Goal: Check status: Check status

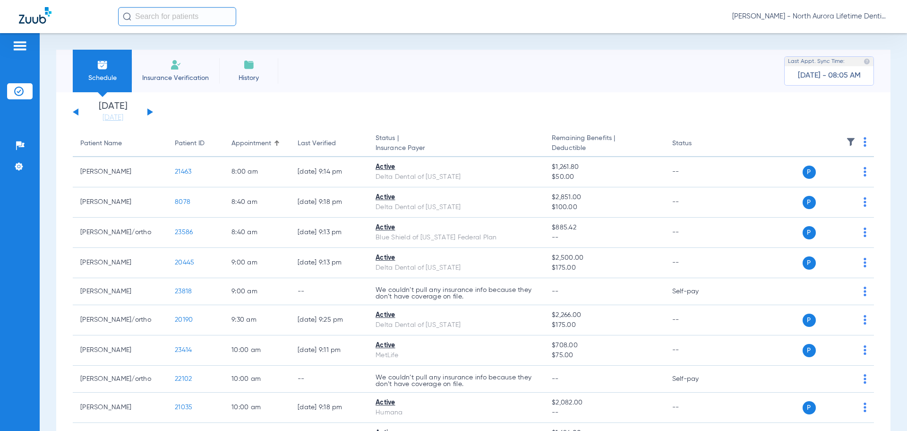
click at [149, 112] on button at bounding box center [150, 111] width 6 height 7
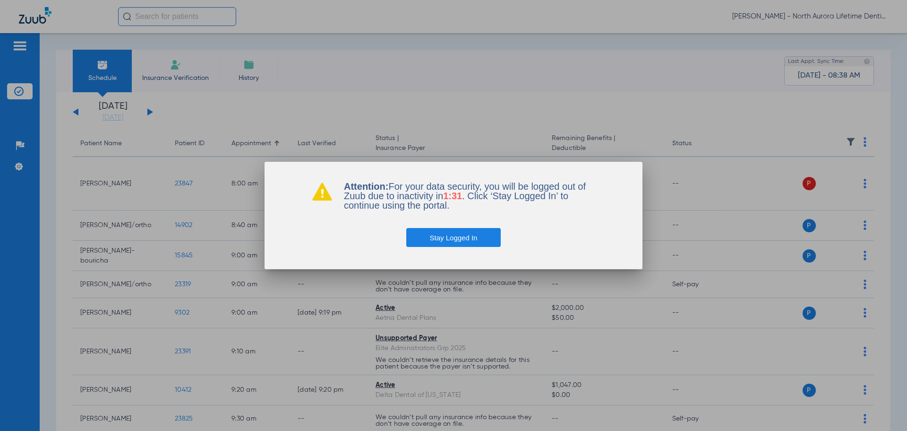
click at [443, 241] on button "Stay Logged In" at bounding box center [453, 237] width 95 height 19
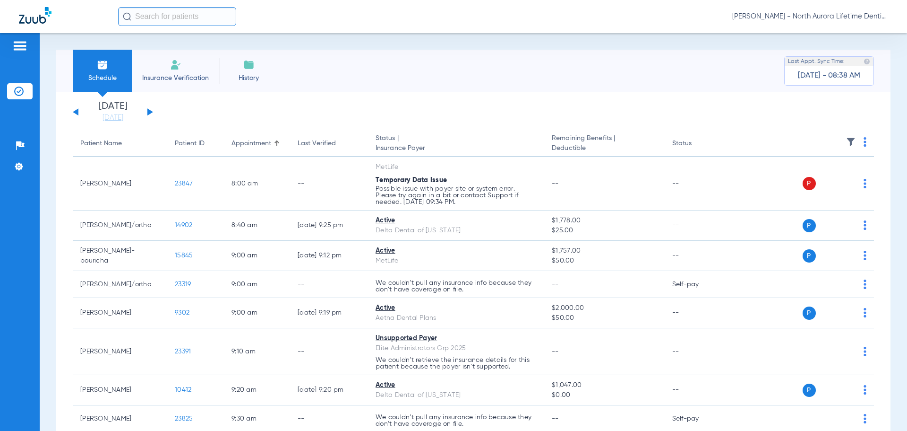
click at [150, 112] on button at bounding box center [150, 111] width 6 height 7
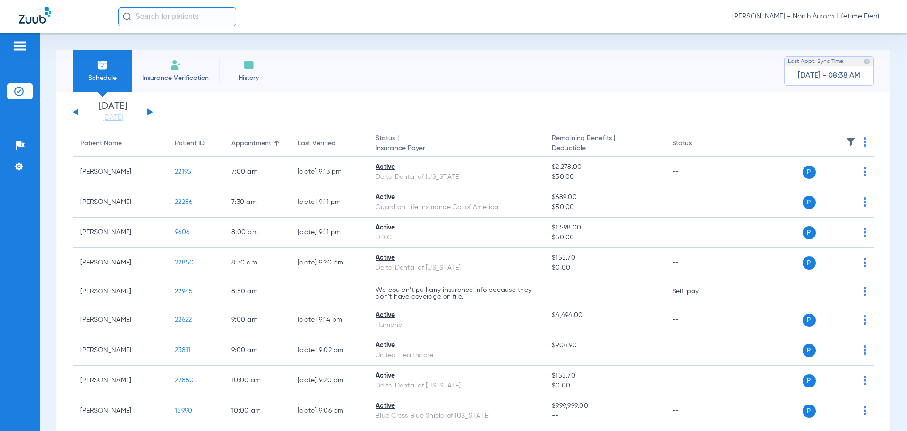
click at [150, 112] on button at bounding box center [150, 111] width 6 height 7
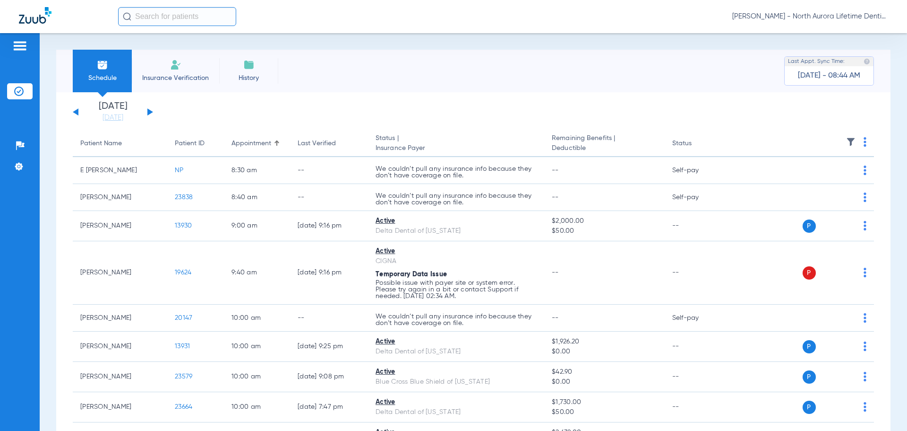
click at [76, 113] on button at bounding box center [76, 111] width 6 height 7
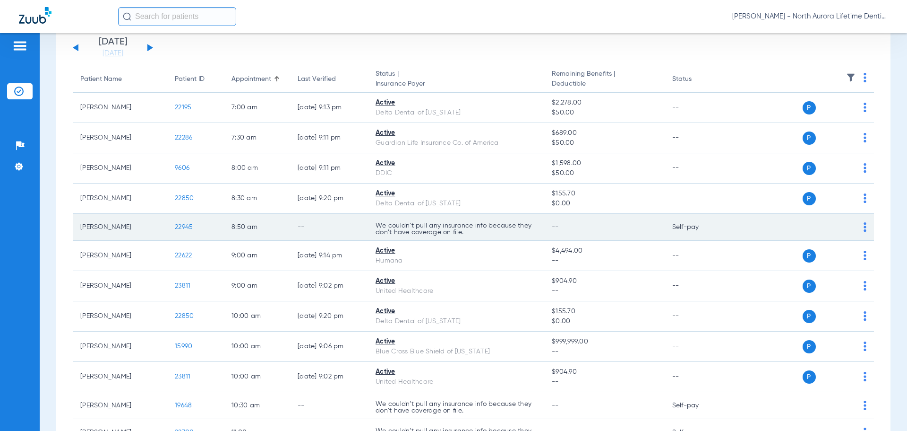
scroll to position [47, 0]
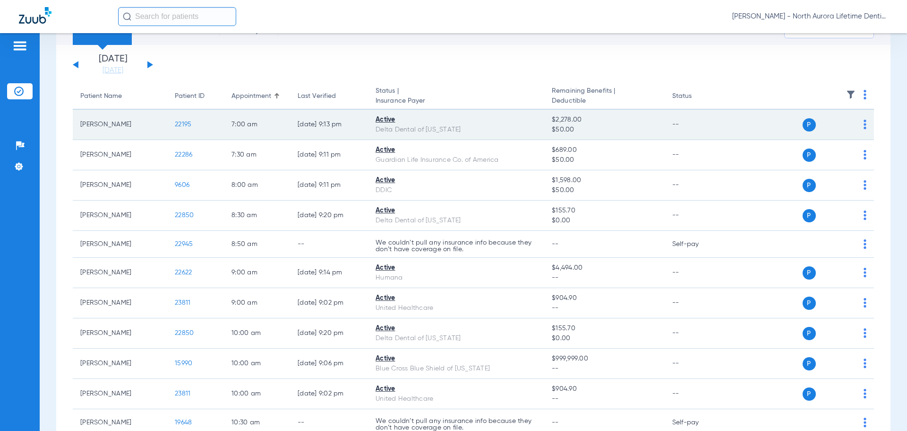
click at [185, 123] on span "22195" at bounding box center [183, 124] width 17 height 7
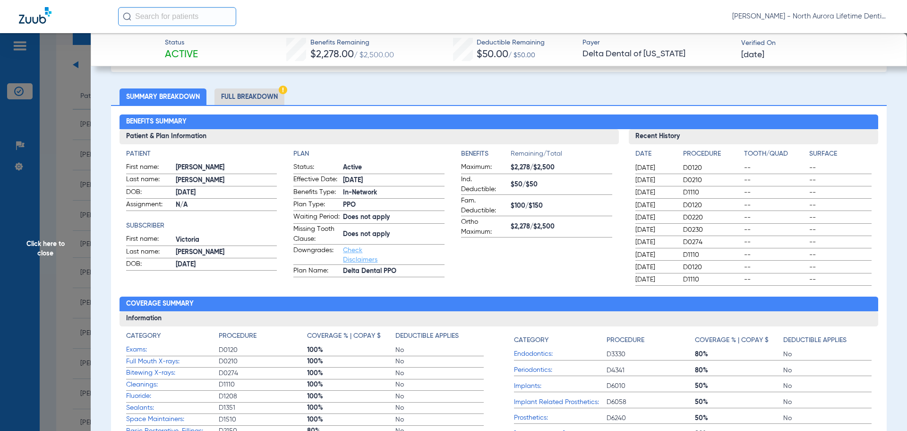
click at [244, 97] on li "Full Breakdown" at bounding box center [250, 96] width 70 height 17
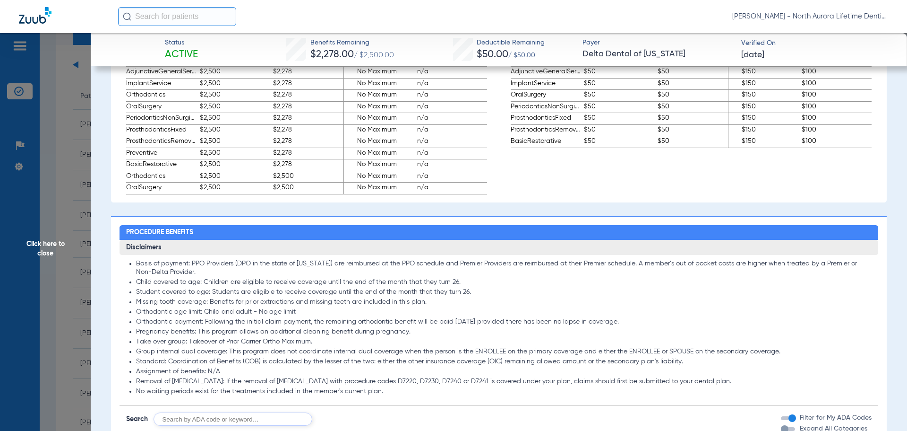
scroll to position [709, 0]
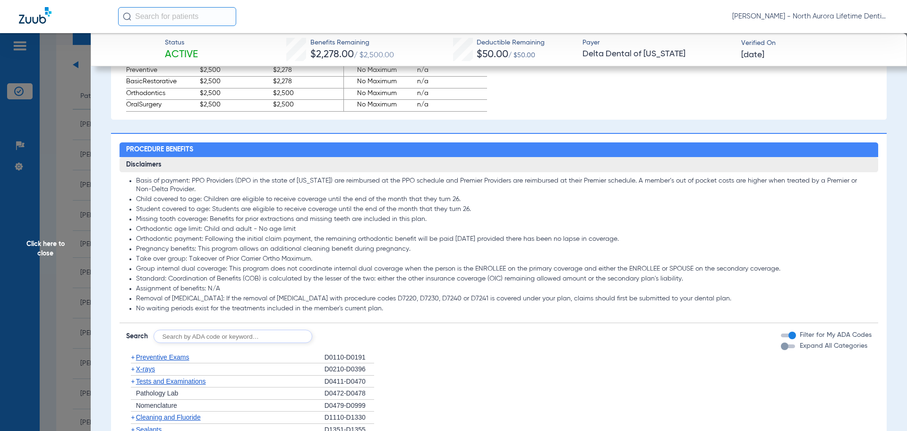
click at [781, 350] on div "button" at bounding box center [785, 346] width 8 height 8
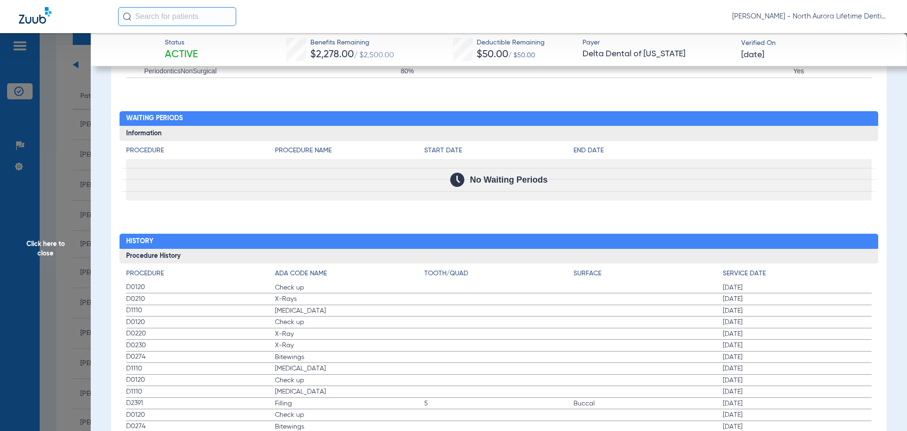
scroll to position [3159, 0]
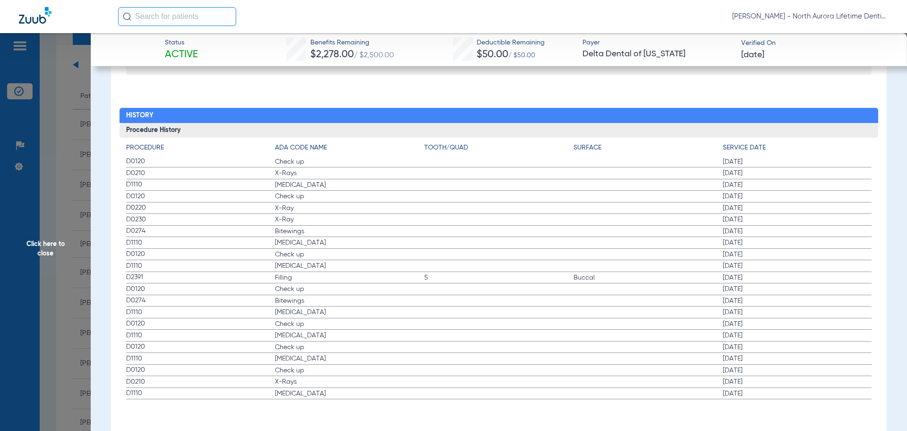
click at [43, 250] on span "Click here to close" at bounding box center [45, 248] width 91 height 431
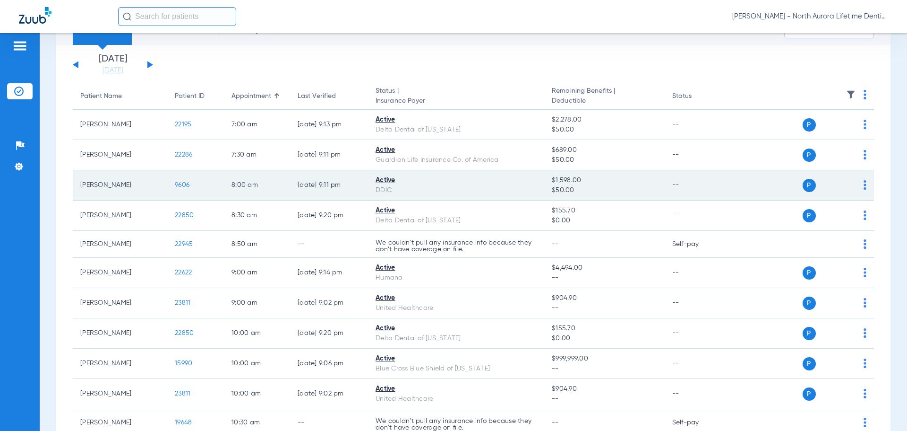
click at [186, 184] on span "9606" at bounding box center [182, 184] width 15 height 7
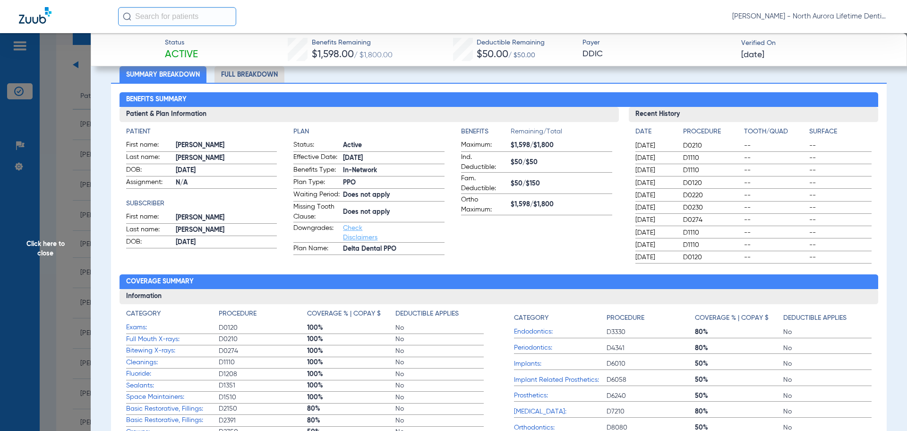
scroll to position [47, 0]
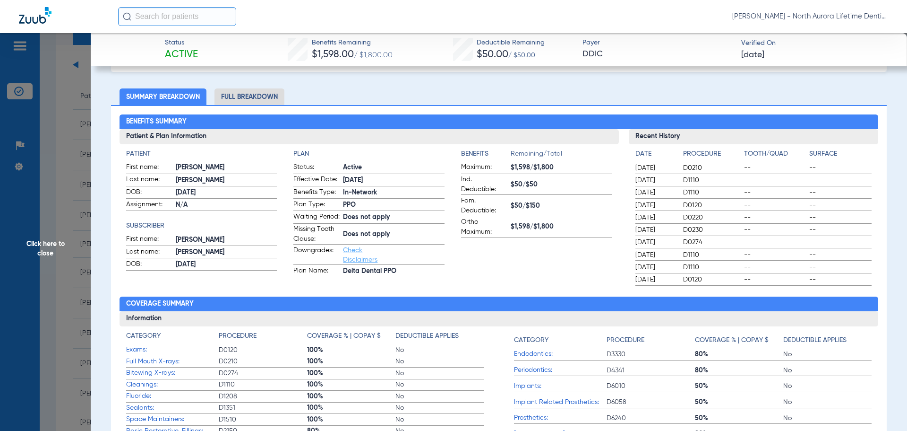
click at [251, 91] on li "Full Breakdown" at bounding box center [250, 96] width 70 height 17
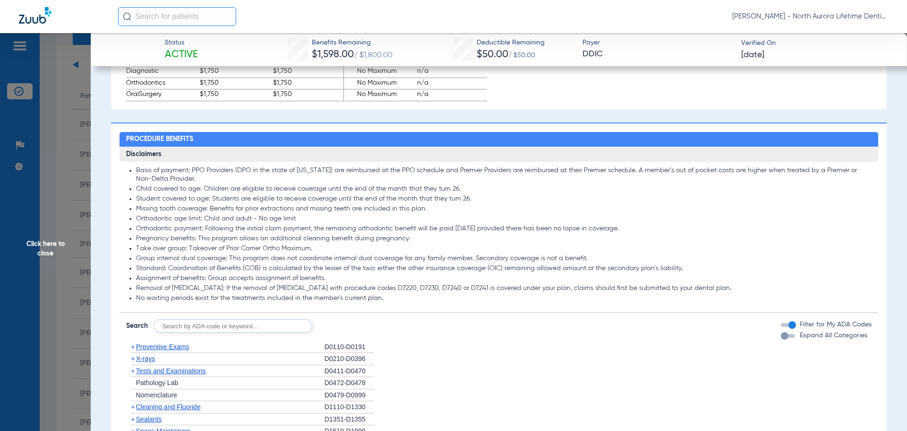
scroll to position [898, 0]
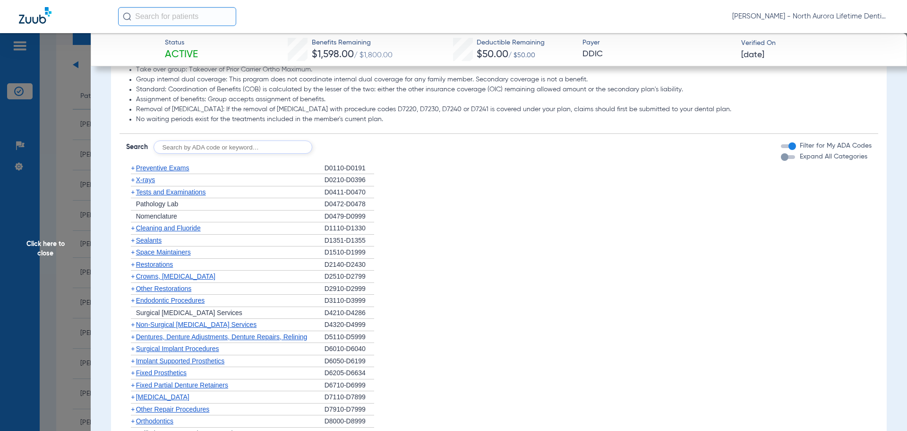
click at [781, 161] on div "button" at bounding box center [785, 157] width 8 height 8
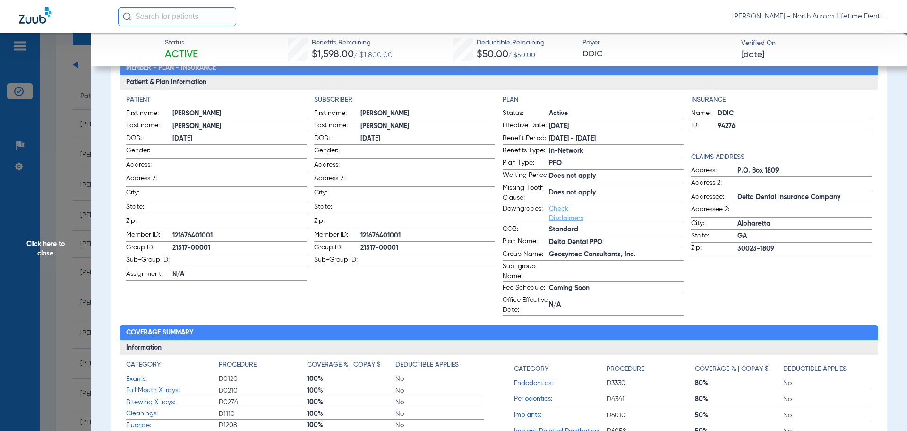
scroll to position [0, 0]
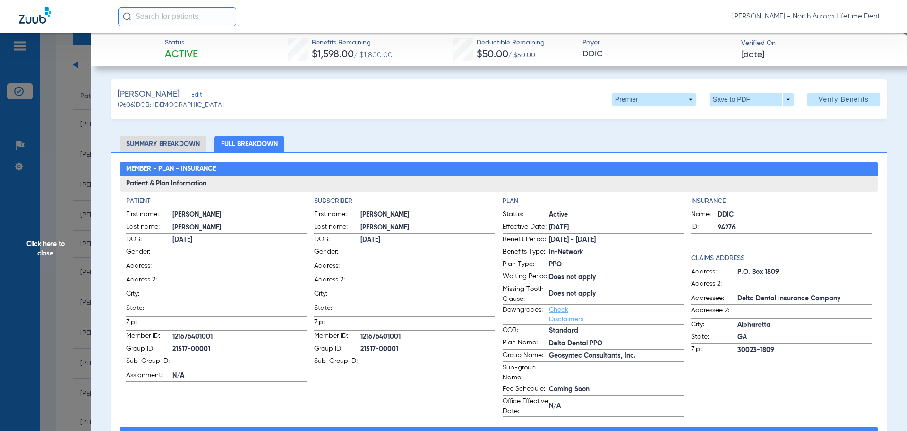
click at [165, 145] on li "Summary Breakdown" at bounding box center [163, 144] width 87 height 17
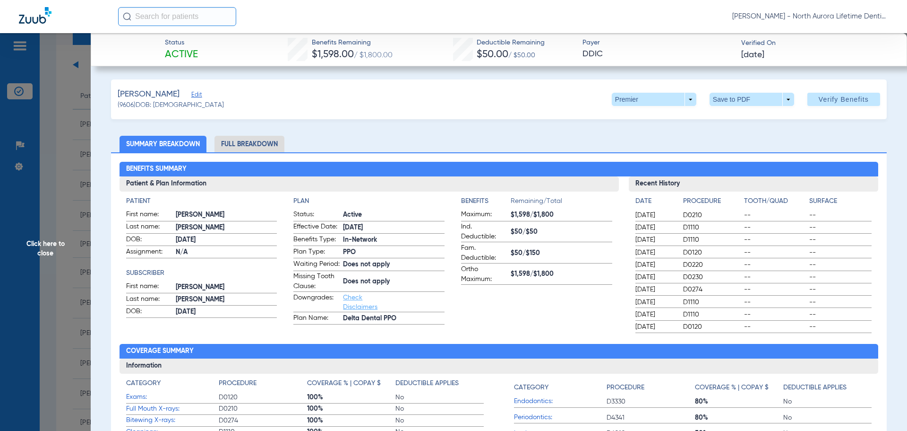
click at [40, 244] on span "Click here to close" at bounding box center [45, 248] width 91 height 431
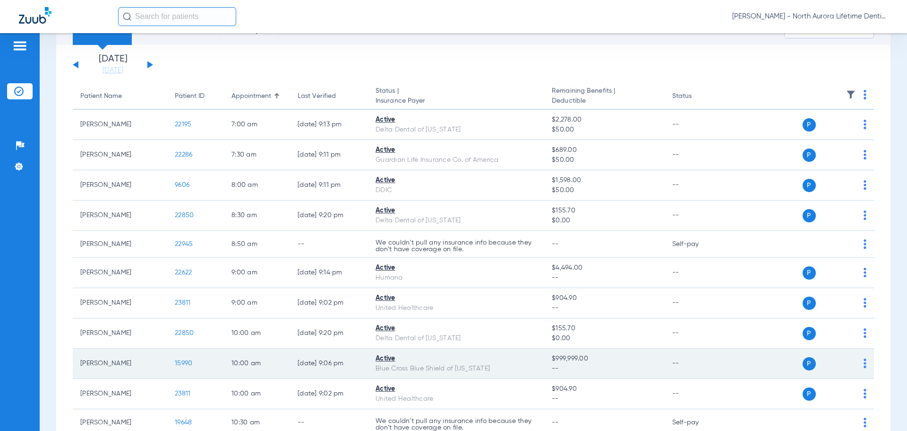
click at [183, 363] on span "15990" at bounding box center [183, 363] width 17 height 7
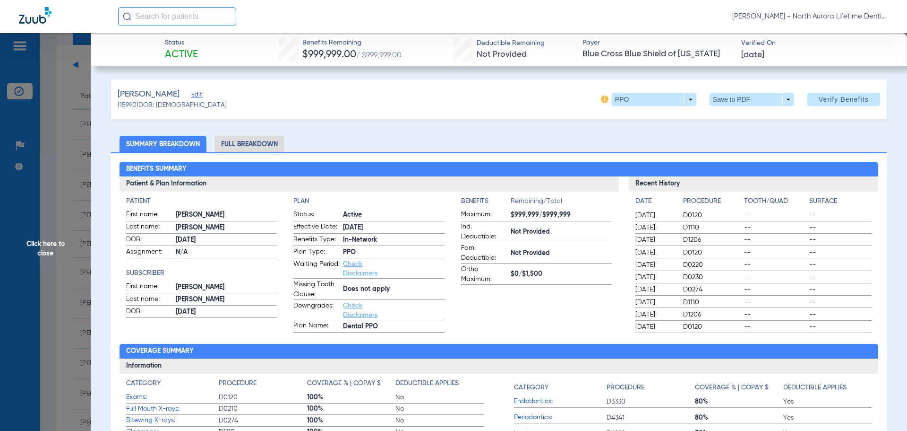
click at [256, 146] on li "Full Breakdown" at bounding box center [250, 144] width 70 height 17
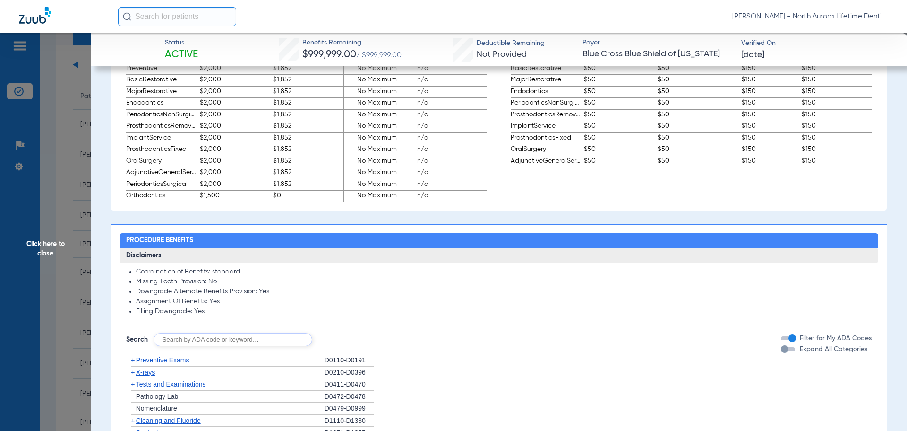
scroll to position [851, 0]
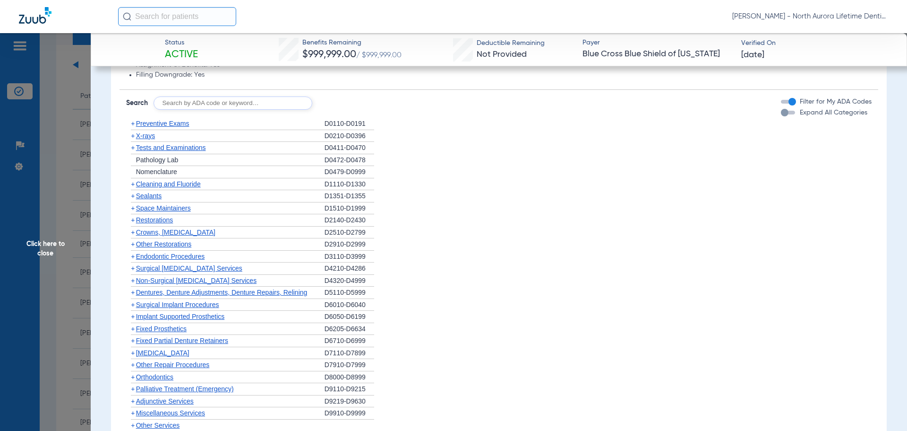
click at [781, 116] on div "button" at bounding box center [785, 113] width 8 height 8
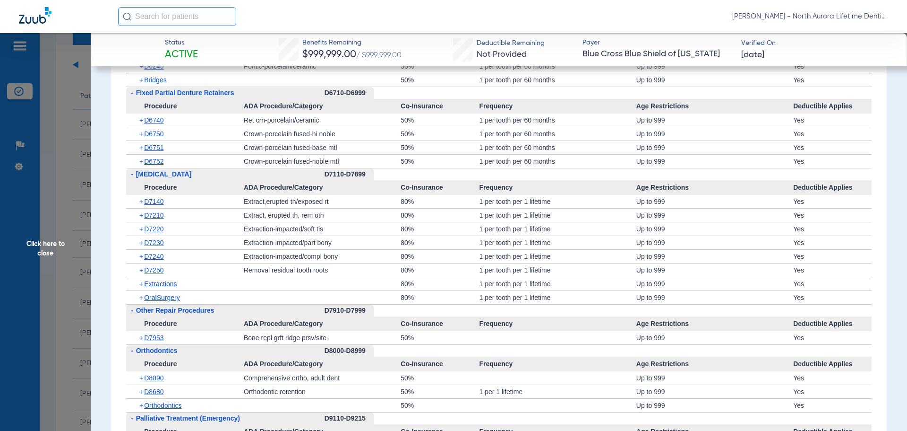
scroll to position [2505, 0]
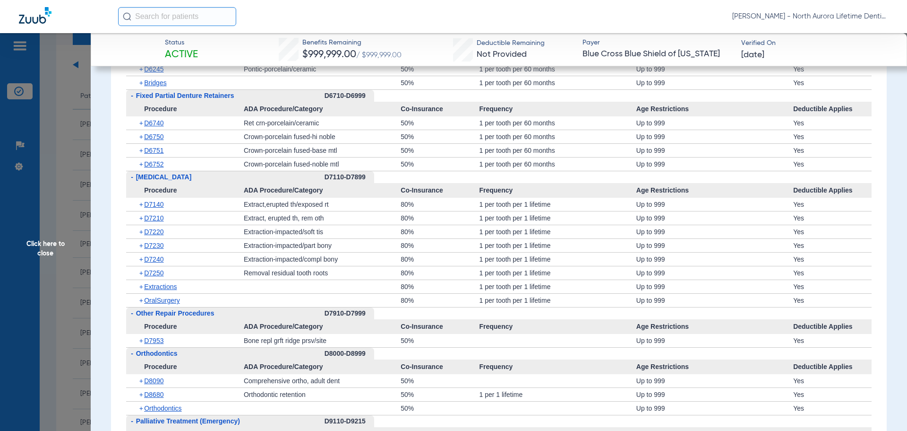
click at [46, 250] on span "Click here to close" at bounding box center [45, 248] width 91 height 431
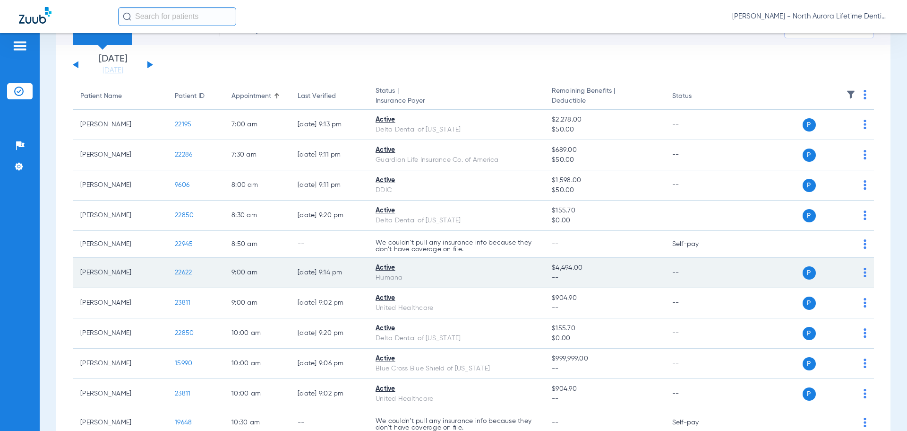
click at [187, 273] on span "22622" at bounding box center [183, 272] width 17 height 7
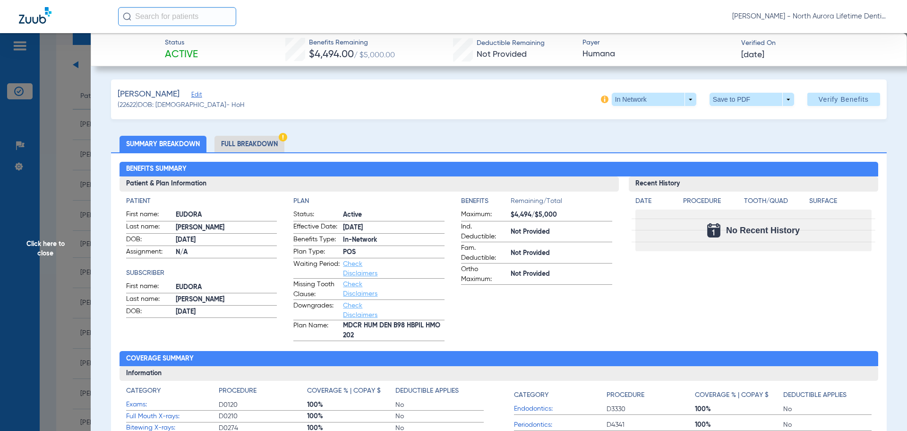
scroll to position [47, 0]
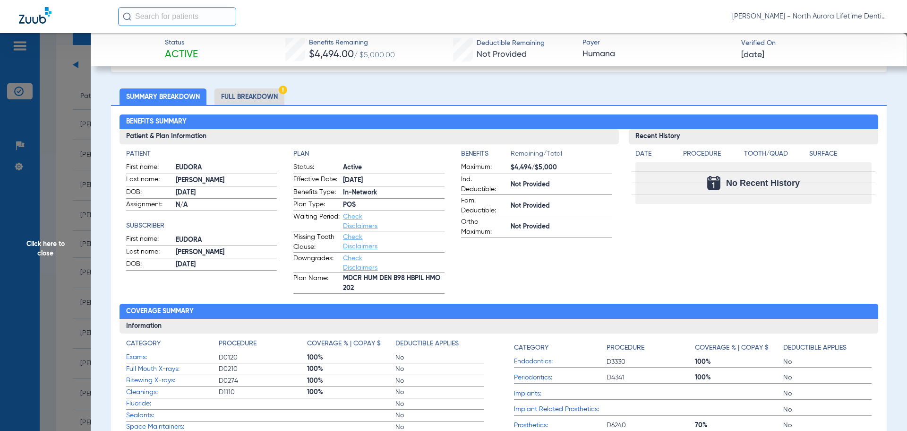
click at [259, 92] on li "Full Breakdown" at bounding box center [250, 96] width 70 height 17
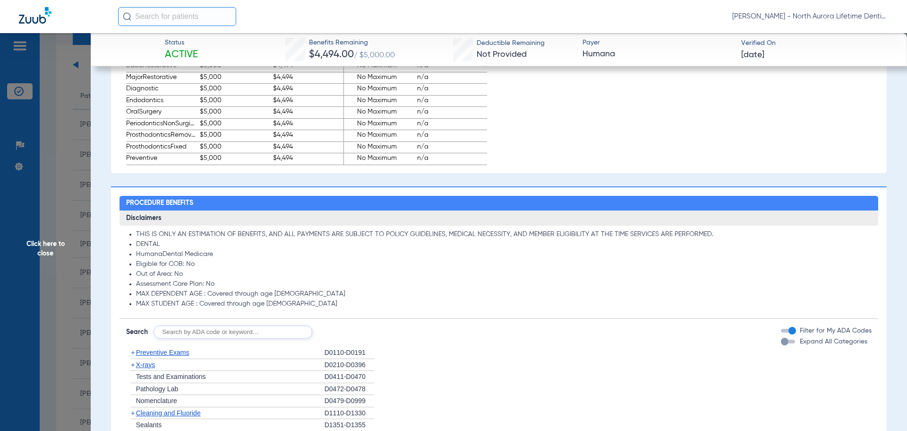
scroll to position [709, 0]
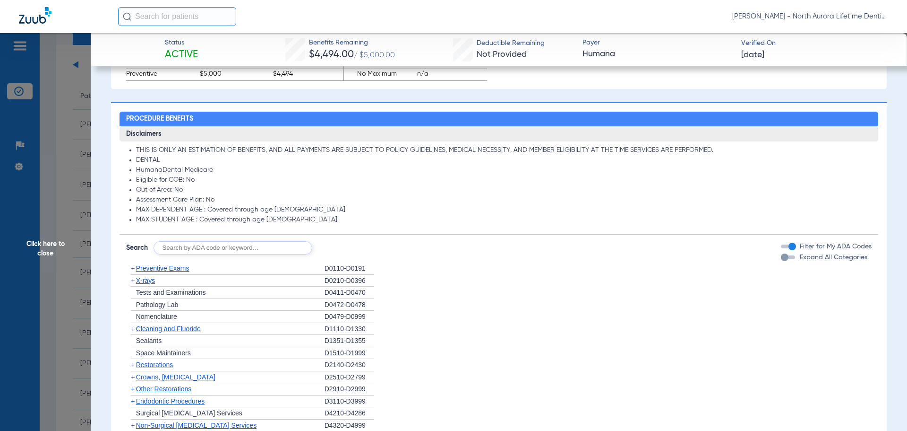
click at [781, 259] on div "button" at bounding box center [785, 257] width 8 height 8
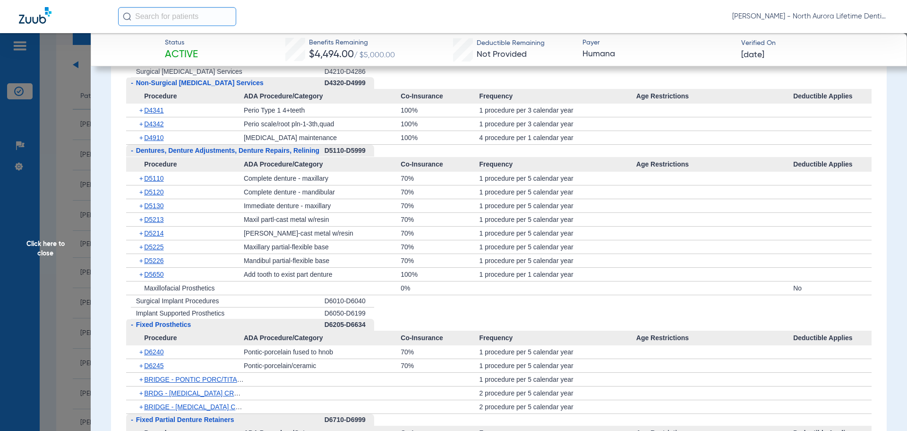
scroll to position [1632, 0]
click at [157, 219] on span "D5213" at bounding box center [153, 219] width 19 height 8
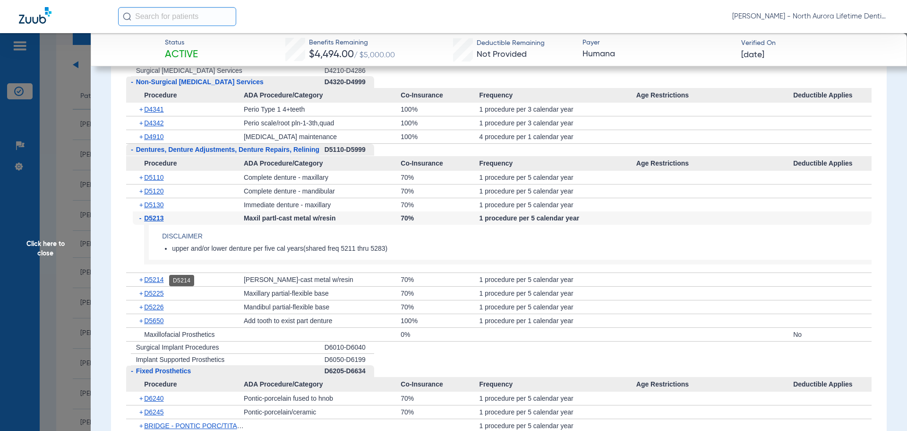
click at [152, 281] on span "D5214" at bounding box center [153, 280] width 19 height 8
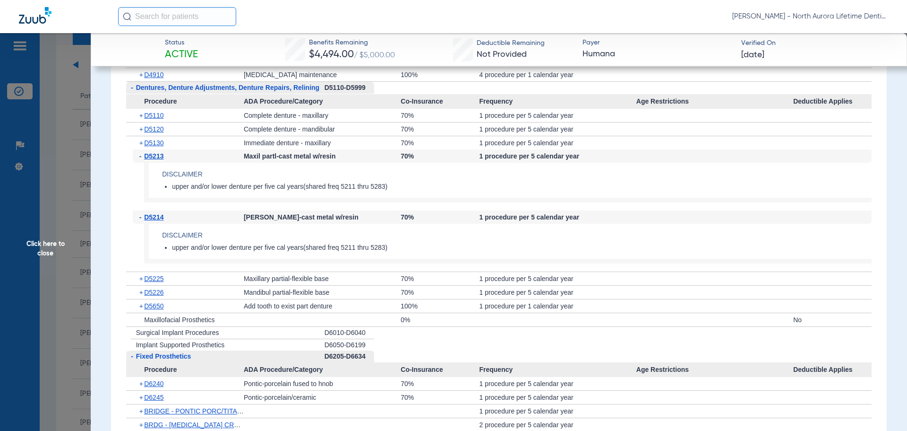
scroll to position [1727, 0]
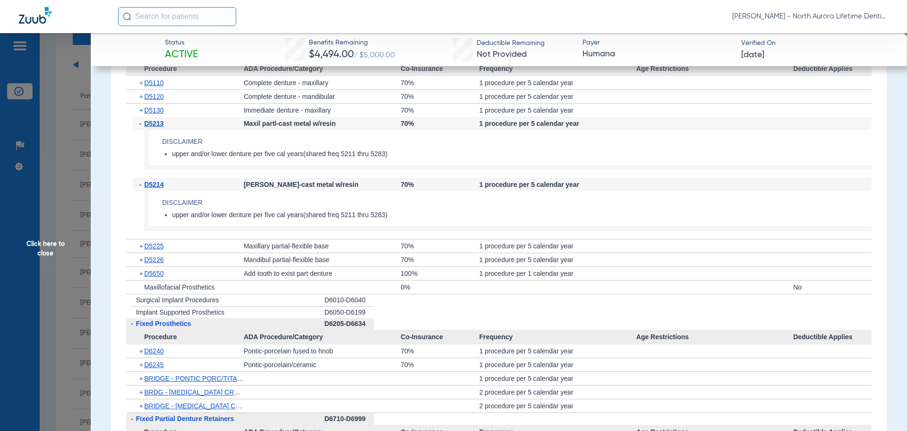
click at [42, 250] on span "Click here to close" at bounding box center [45, 248] width 91 height 431
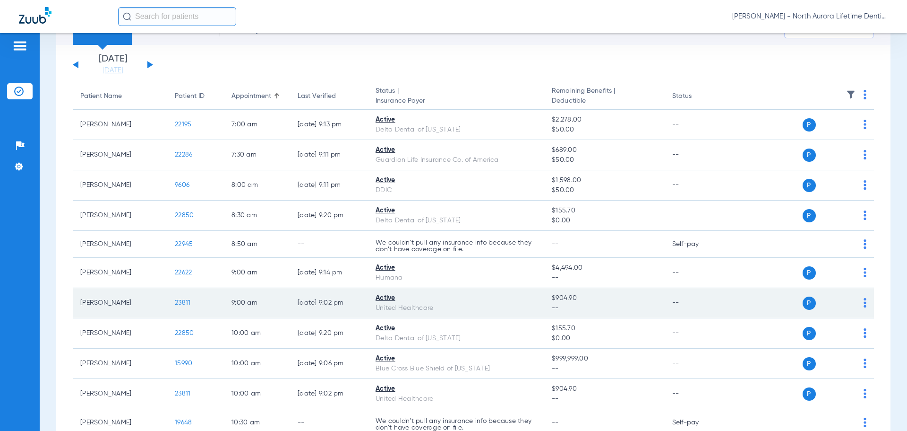
click at [183, 301] on span "23811" at bounding box center [183, 302] width 16 height 7
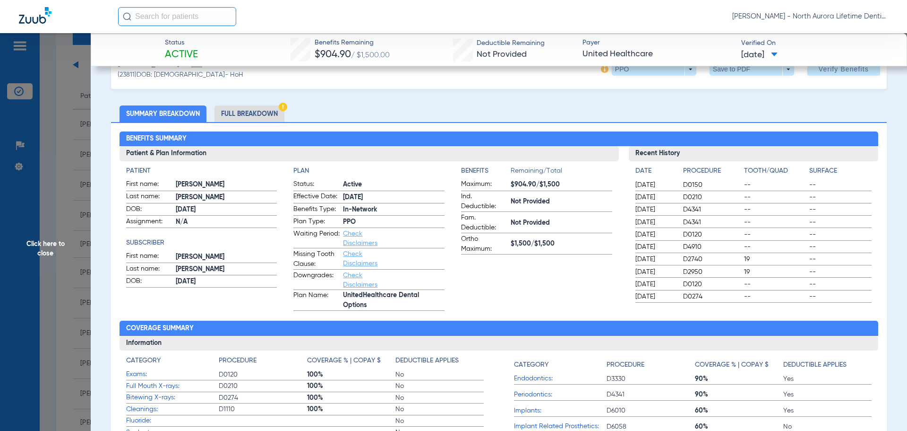
scroll to position [47, 0]
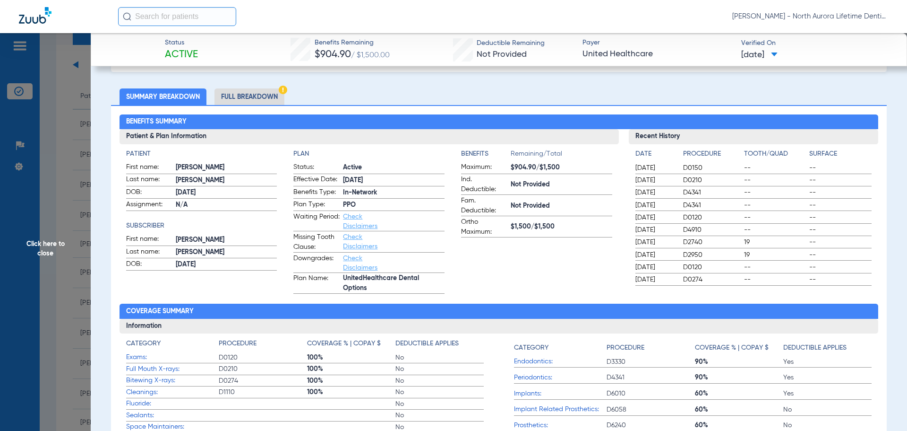
click at [271, 99] on li "Full Breakdown" at bounding box center [250, 96] width 70 height 17
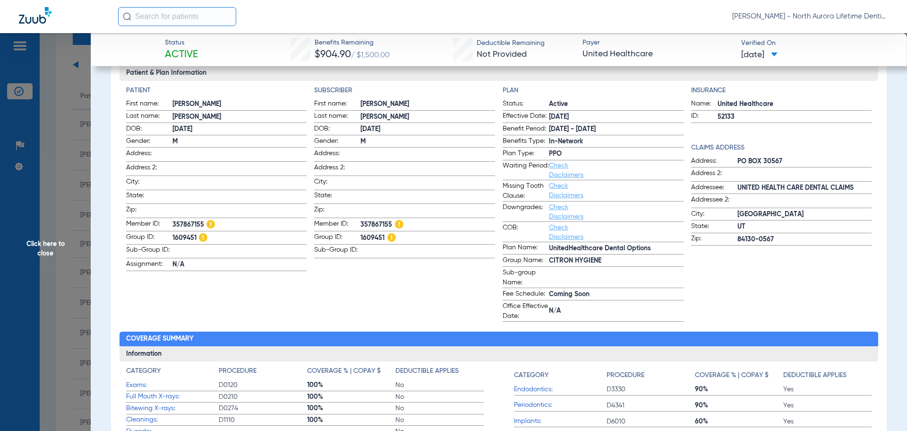
scroll to position [95, 0]
